Goal: Use online tool/utility: Utilize a website feature to perform a specific function

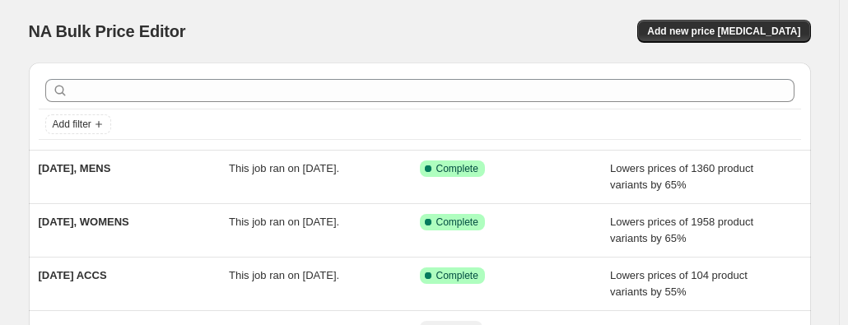
click at [720, 7] on div "NA Bulk Price Editor. This page is ready NA Bulk Price Editor Add new price [ME…" at bounding box center [420, 31] width 782 height 63
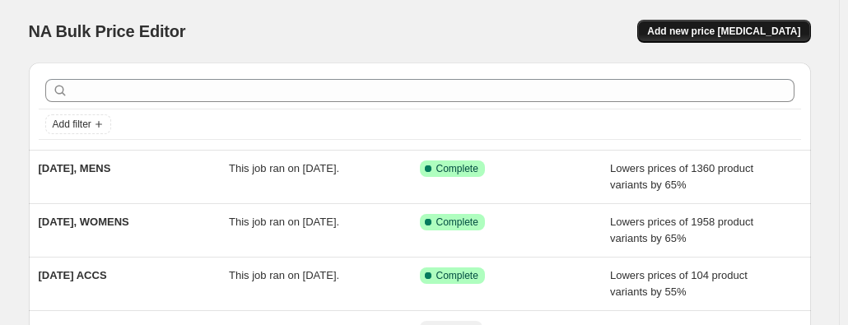
click at [718, 21] on button "Add new price [MEDICAL_DATA]" at bounding box center [723, 31] width 173 height 23
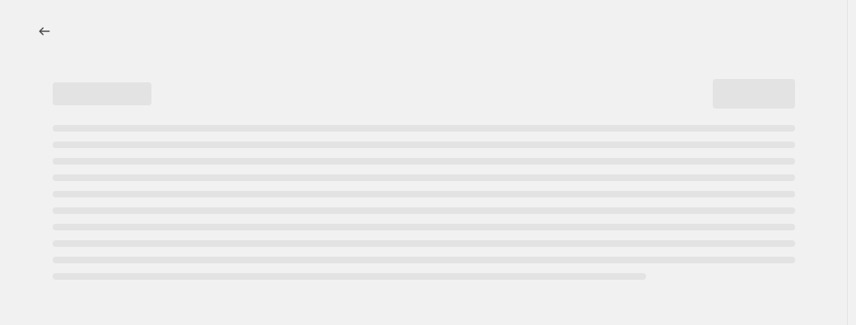
select select "percentage"
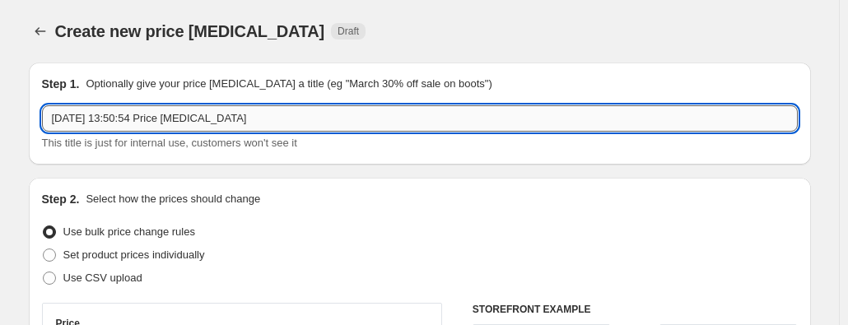
drag, startPoint x: 114, startPoint y: 116, endPoint x: 711, endPoint y: 108, distance: 597.0
click at [697, 104] on div "Step 1. Optionally give your price [MEDICAL_DATA] a title (eg "March 30% off sa…" at bounding box center [420, 114] width 756 height 76
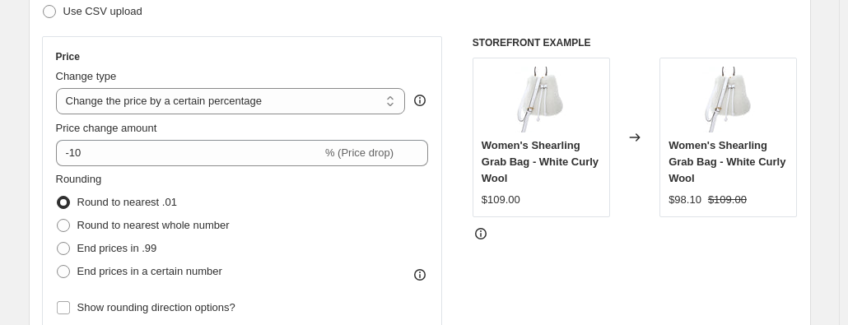
scroll to position [247, 0]
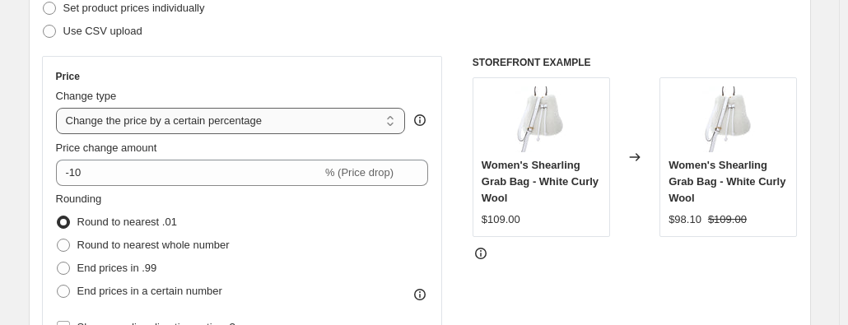
type input "[DATE] NEW outlet styles"
click at [264, 123] on select "Change the price to a certain amount Change the price by a certain amount Chang…" at bounding box center [231, 121] width 350 height 26
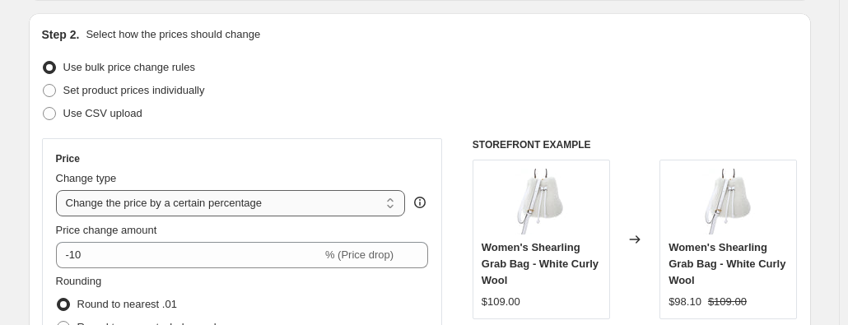
click at [294, 199] on select "Change the price to a certain amount Change the price by a certain amount Chang…" at bounding box center [231, 203] width 350 height 26
select select "ecap"
click at [59, 190] on select "Change the price to a certain amount Change the price by a certain amount Chang…" at bounding box center [231, 203] width 350 height 26
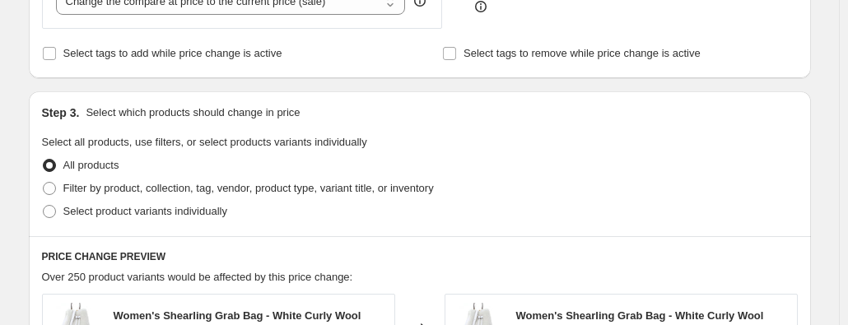
scroll to position [659, 0]
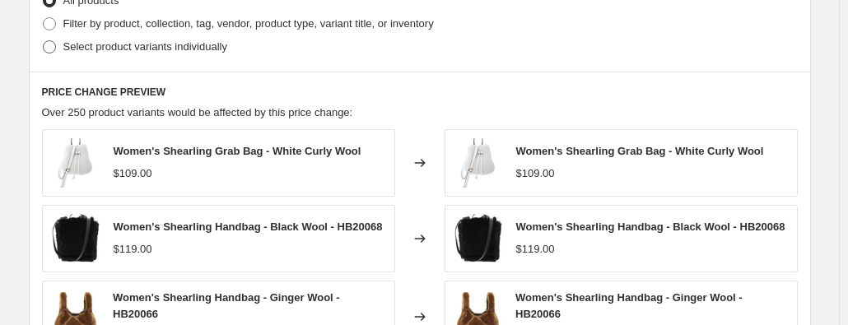
click at [193, 51] on span "Select product variants individually" at bounding box center [145, 46] width 164 height 12
click at [44, 41] on input "Select product variants individually" at bounding box center [43, 40] width 1 height 1
radio input "true"
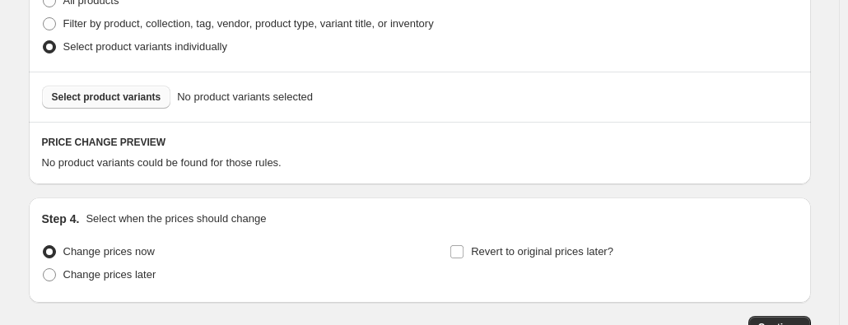
click at [121, 98] on span "Select product variants" at bounding box center [107, 97] width 110 height 13
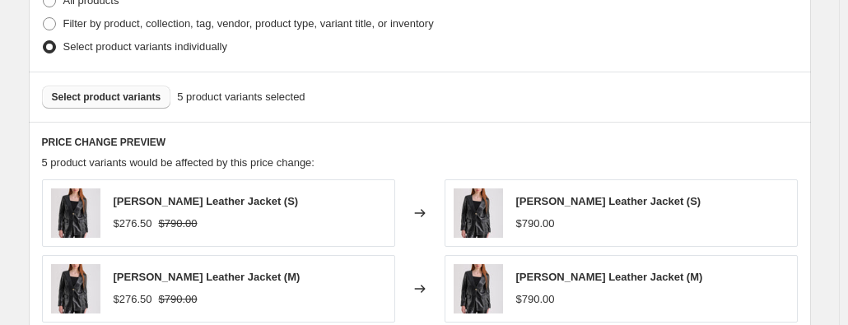
click at [161, 100] on button "Select product variants" at bounding box center [106, 97] width 129 height 23
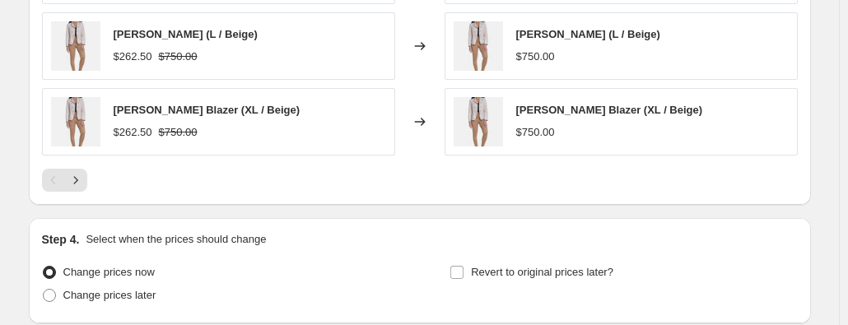
scroll to position [1153, 0]
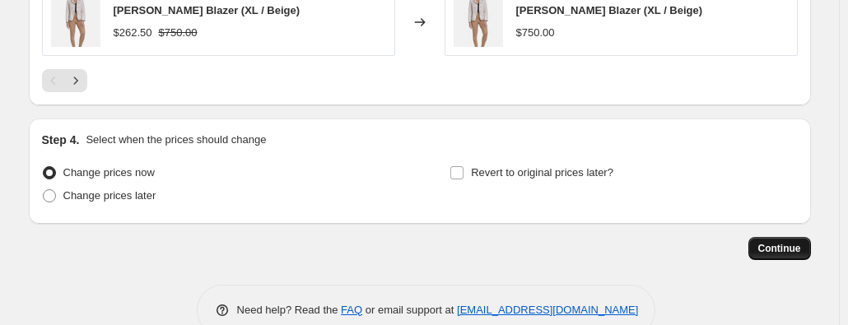
click at [801, 246] on span "Continue" at bounding box center [779, 248] width 43 height 13
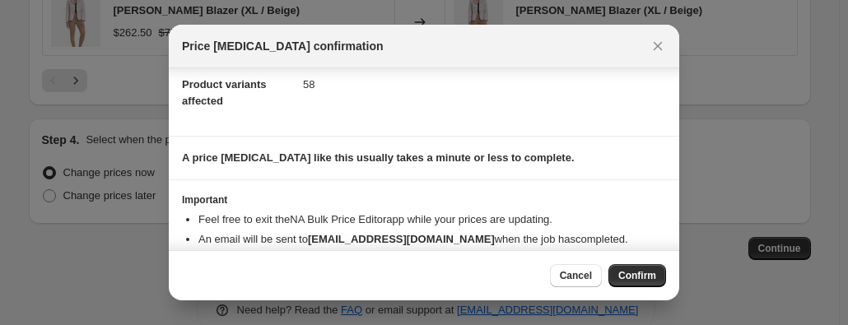
scroll to position [214, 0]
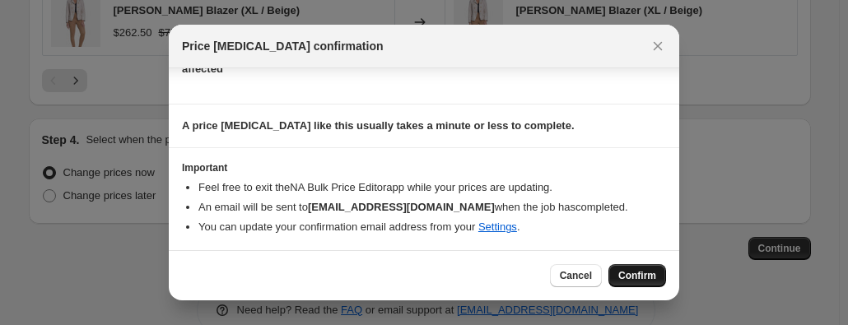
click at [645, 268] on button "Confirm" at bounding box center [637, 275] width 58 height 23
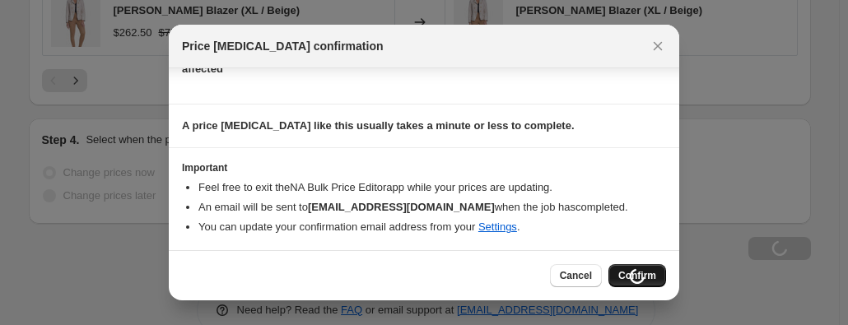
type input "[DATE] NEW outlet styles"
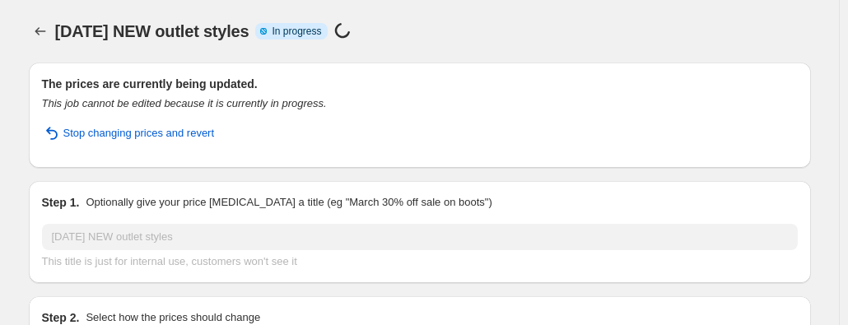
click at [44, 30] on icon "Price change jobs" at bounding box center [40, 31] width 16 height 16
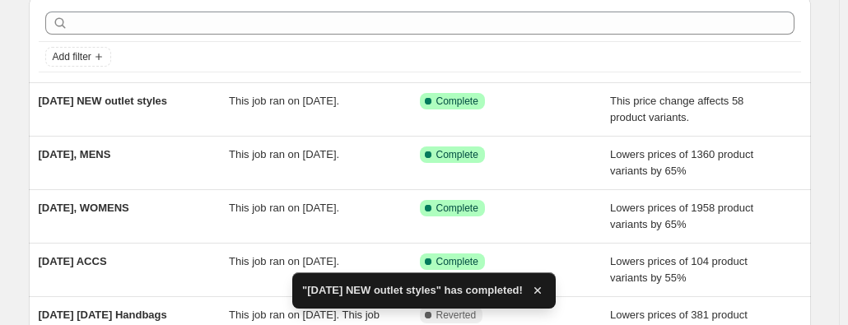
scroll to position [82, 0]
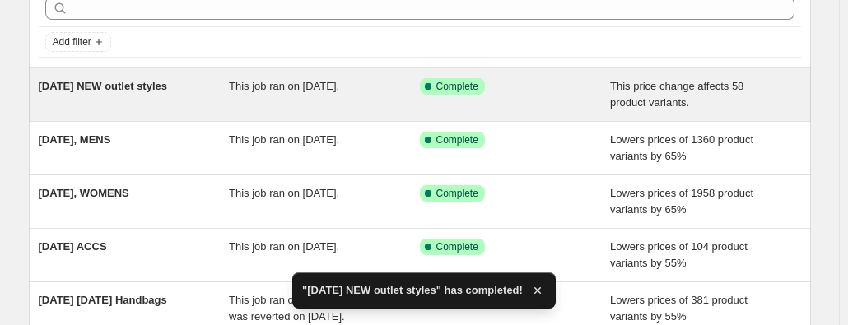
click at [135, 80] on span "[DATE] NEW outlet styles" at bounding box center [103, 86] width 129 height 12
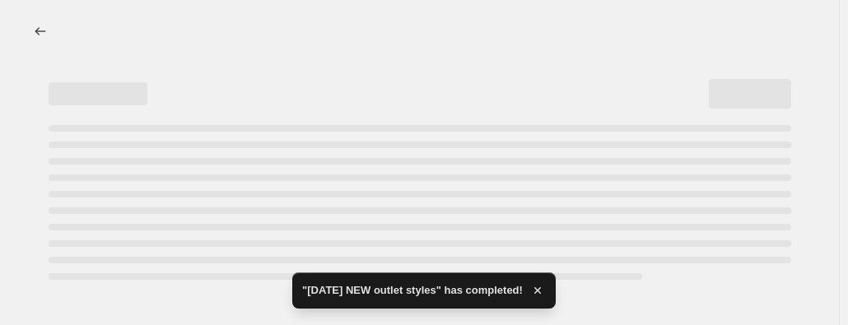
select select "ecap"
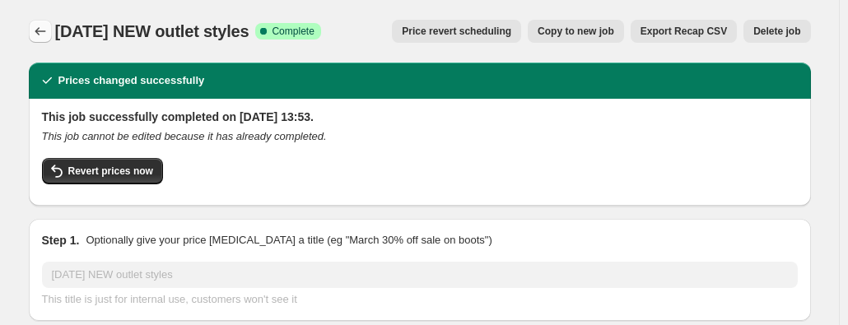
click at [49, 36] on icon "Price change jobs" at bounding box center [40, 31] width 16 height 16
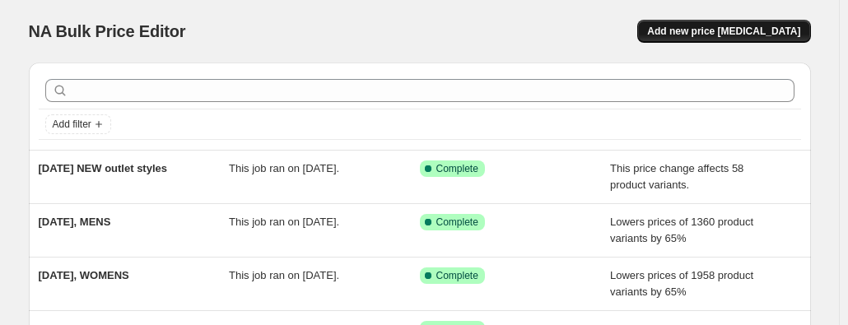
click at [726, 34] on span "Add new price [MEDICAL_DATA]" at bounding box center [723, 31] width 153 height 13
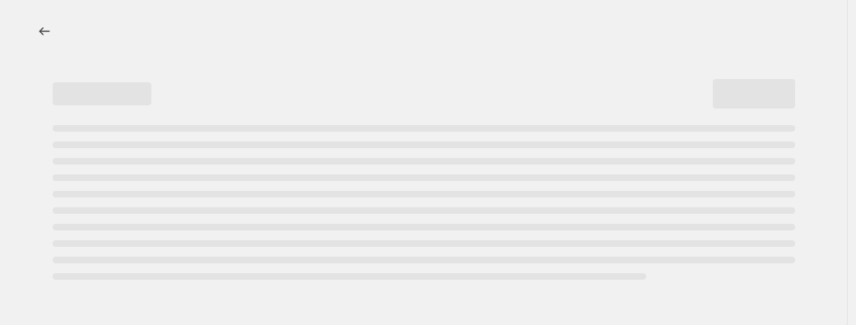
select select "percentage"
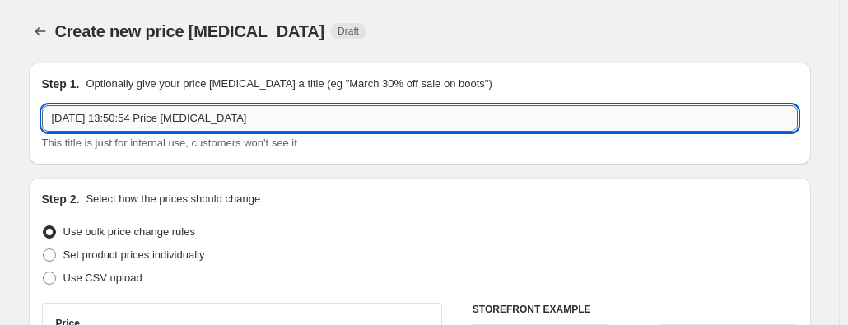
drag, startPoint x: 117, startPoint y: 114, endPoint x: 502, endPoint y: 115, distance: 385.3
click at [502, 115] on input "[DATE] 13:50:54 Price [MEDICAL_DATA]" at bounding box center [420, 118] width 756 height 26
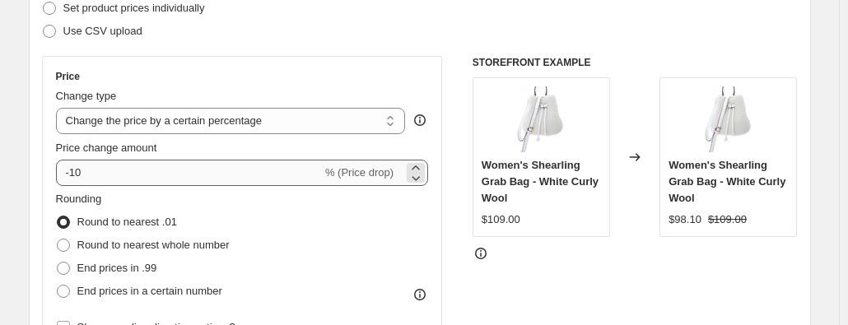
type input "[DATE] New outlet styles at 80%"
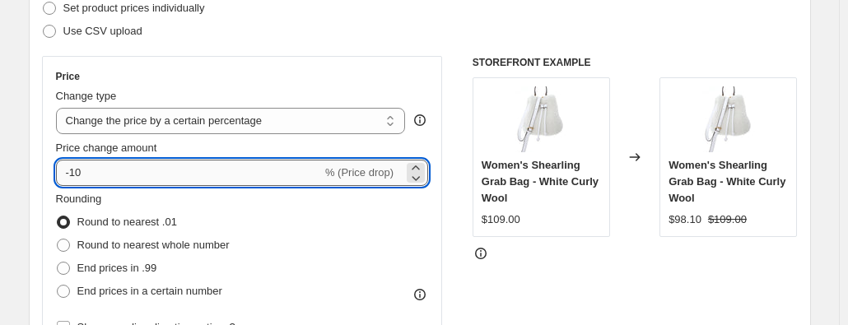
click at [155, 172] on input "-10" at bounding box center [189, 173] width 266 height 26
type input "-1"
type input "-80"
click at [397, 260] on div "Rounding Round to nearest .01 Round to nearest whole number End prices in .99 E…" at bounding box center [242, 247] width 373 height 112
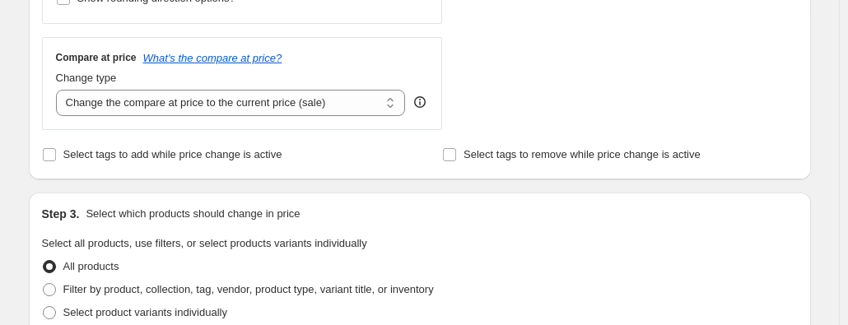
scroll to position [707, 0]
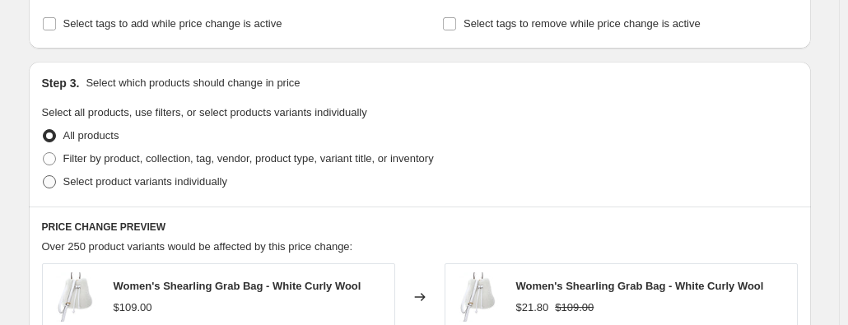
click at [76, 175] on span "Select product variants individually" at bounding box center [145, 181] width 164 height 12
click at [44, 175] on input "Select product variants individually" at bounding box center [43, 175] width 1 height 1
radio input "true"
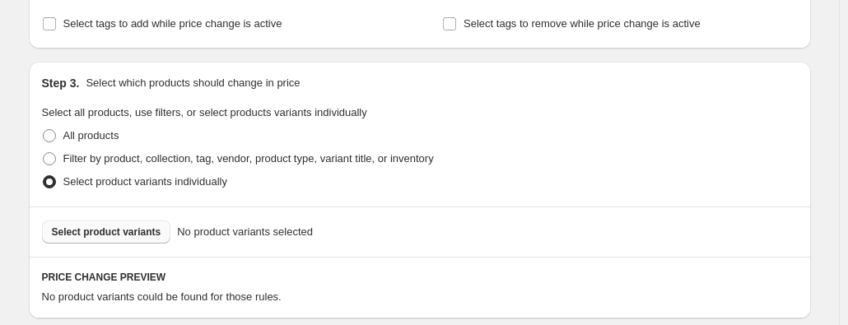
click at [134, 225] on button "Select product variants" at bounding box center [106, 232] width 129 height 23
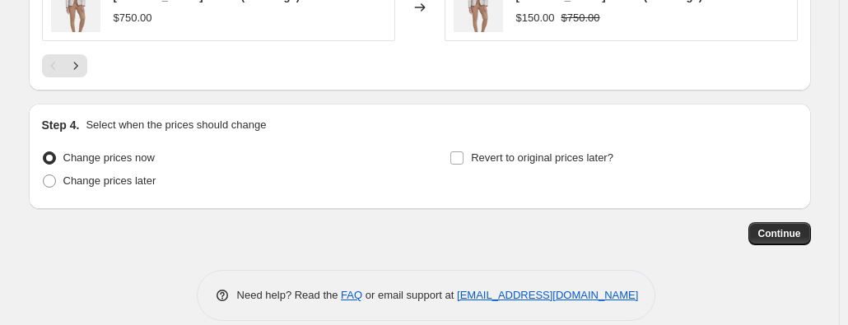
scroll to position [1367, 0]
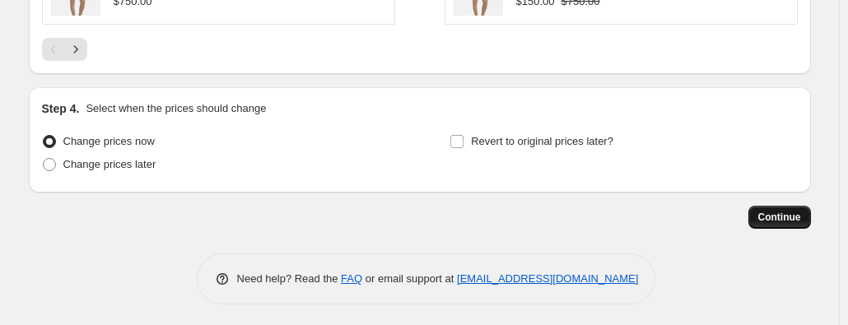
click at [795, 215] on span "Continue" at bounding box center [779, 217] width 43 height 13
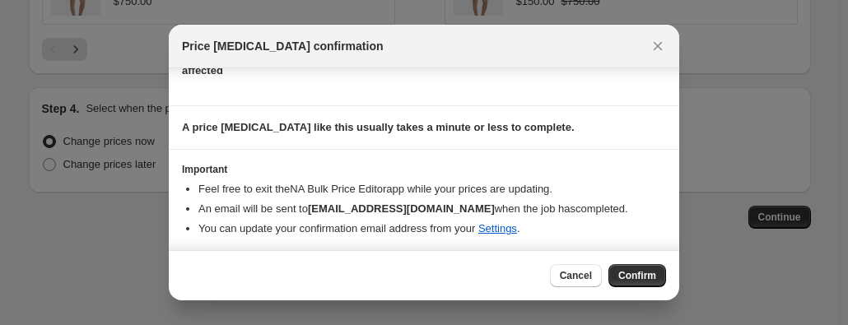
scroll to position [214, 0]
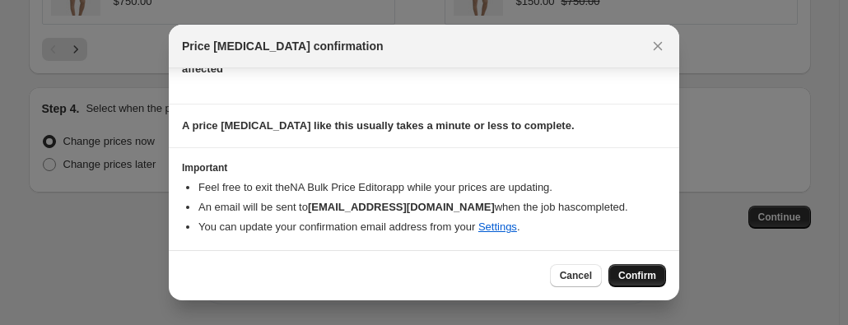
click at [655, 276] on span "Confirm" at bounding box center [637, 275] width 38 height 13
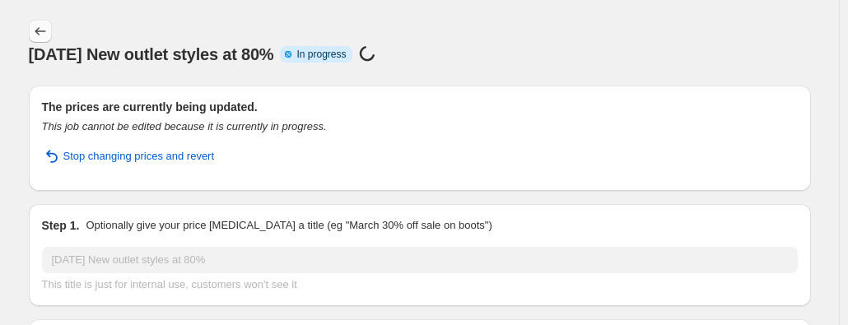
click at [45, 31] on icon "Price change jobs" at bounding box center [40, 31] width 11 height 8
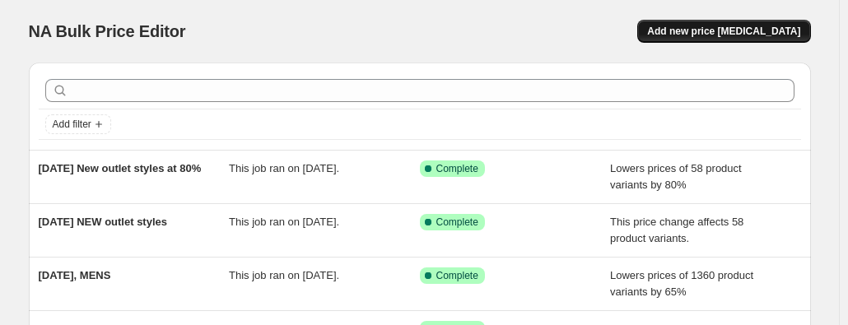
click at [693, 29] on span "Add new price [MEDICAL_DATA]" at bounding box center [723, 31] width 153 height 13
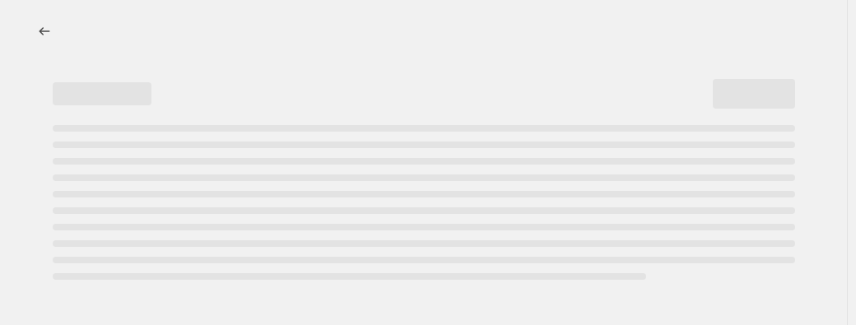
select select "percentage"
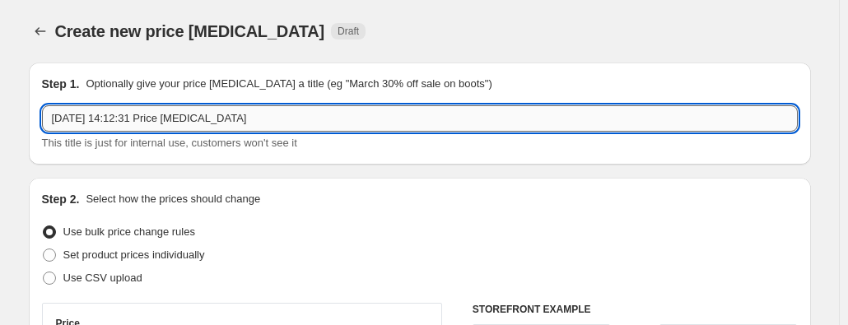
drag, startPoint x: 137, startPoint y: 114, endPoint x: 537, endPoint y: 114, distance: 400.2
click at [529, 114] on input "[DATE] 14:12:31 Price [MEDICAL_DATA]" at bounding box center [420, 118] width 756 height 26
paste input "BZ0189-SDE-NVY"
click at [189, 123] on input "[DATE] Outlet add one BZ0189-SDE-NVY" at bounding box center [420, 118] width 756 height 26
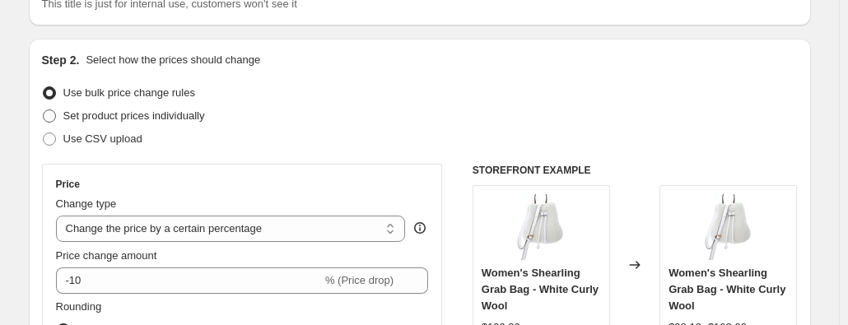
scroll to position [165, 0]
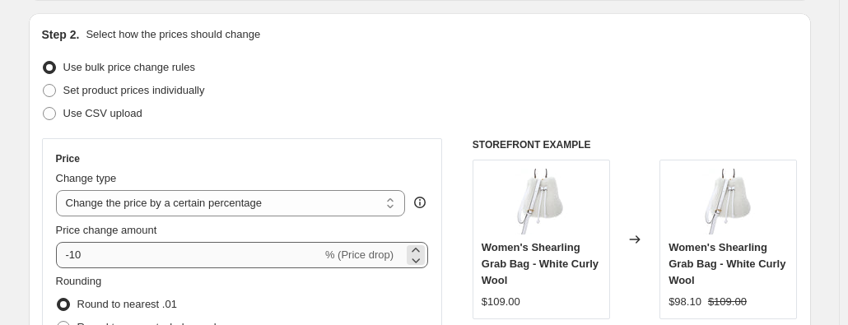
type input "[DATE] Outlet add on# BZ0189-SDE-NVY"
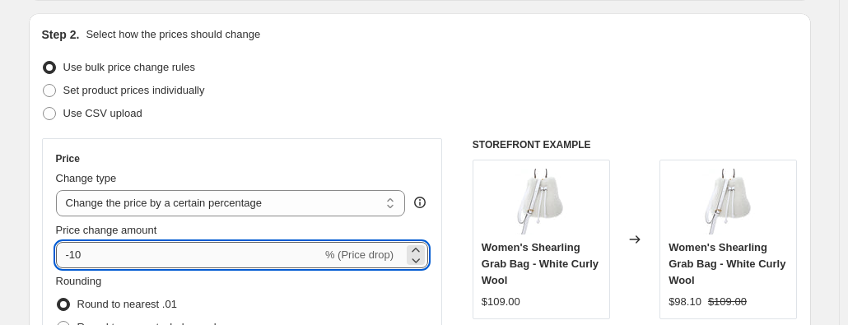
drag, startPoint x: 161, startPoint y: 248, endPoint x: 153, endPoint y: 251, distance: 8.9
click at [161, 249] on input "-10" at bounding box center [189, 255] width 266 height 26
type input "-1"
type input "-80"
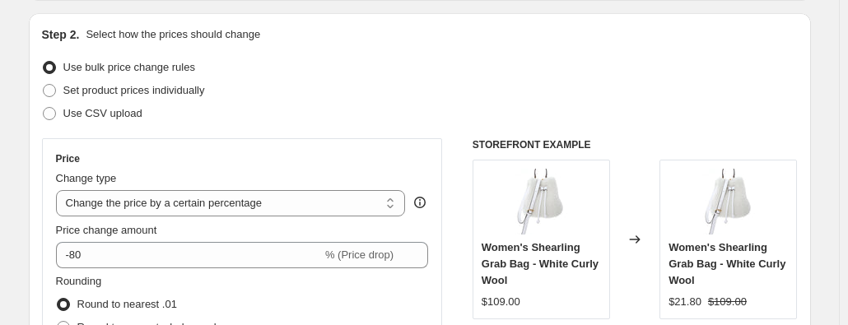
click at [274, 146] on div "Price Change type Change the price to a certain amount Change the price by a ce…" at bounding box center [242, 286] width 401 height 297
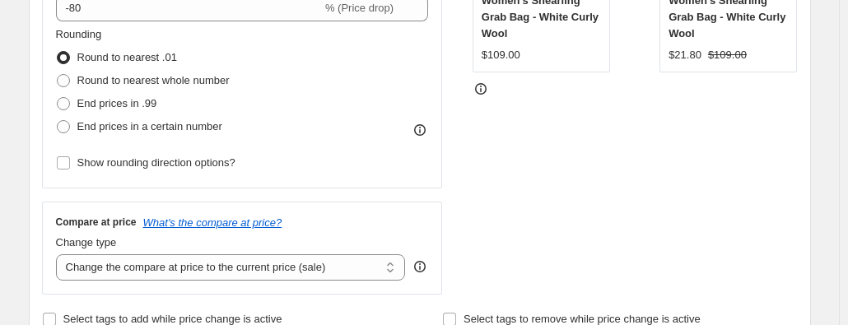
scroll to position [741, 0]
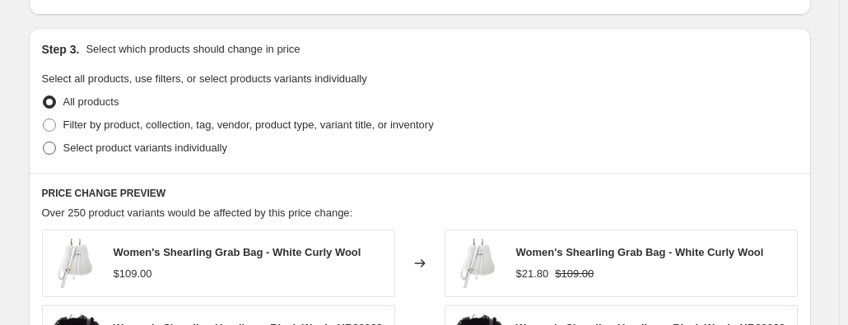
click at [215, 142] on span "Select product variants individually" at bounding box center [145, 148] width 164 height 12
click at [44, 142] on input "Select product variants individually" at bounding box center [43, 142] width 1 height 1
radio input "true"
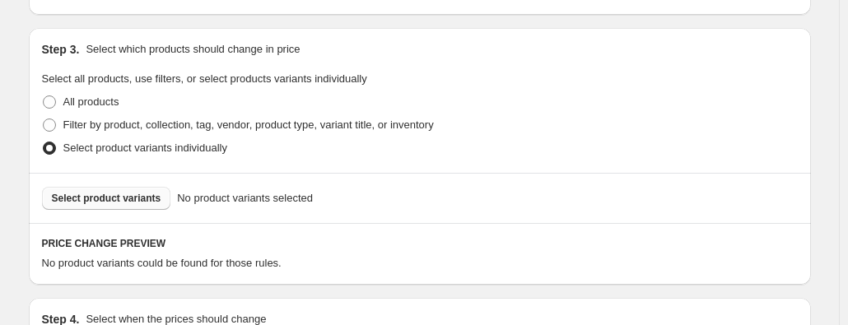
click at [153, 205] on button "Select product variants" at bounding box center [106, 198] width 129 height 23
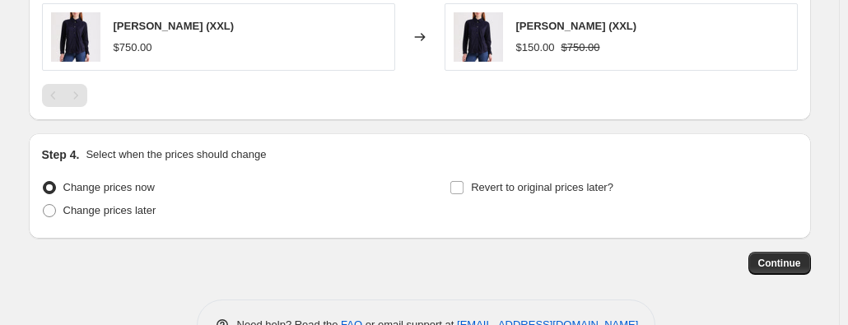
scroll to position [1367, 0]
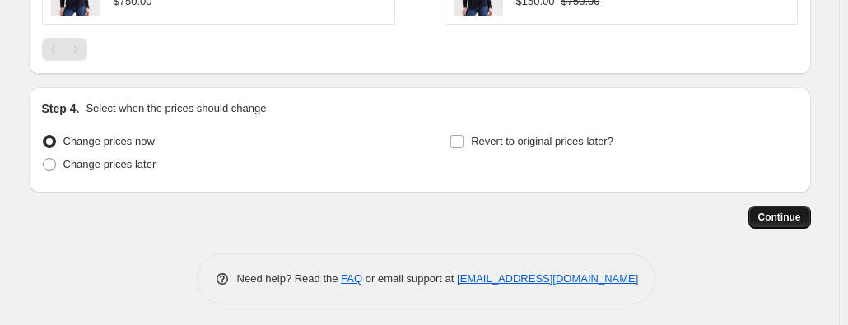
click at [807, 212] on button "Continue" at bounding box center [779, 217] width 63 height 23
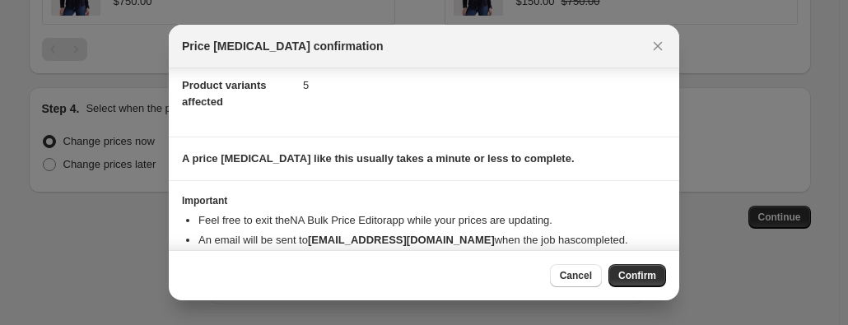
scroll to position [214, 0]
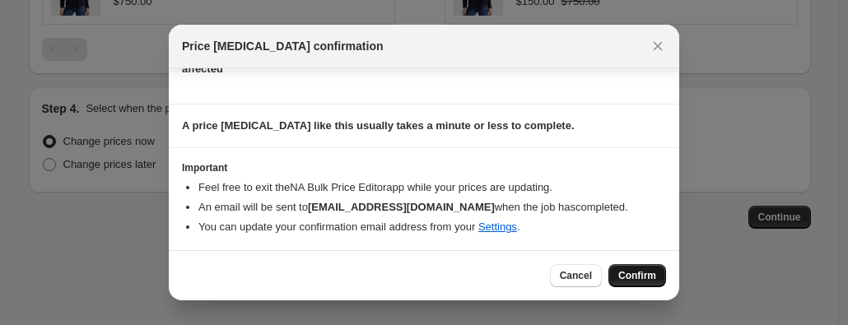
click at [646, 272] on span "Confirm" at bounding box center [637, 275] width 38 height 13
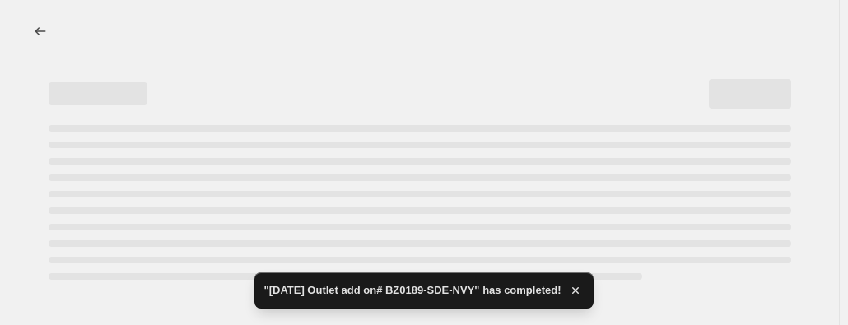
select select "percentage"
